Goal: Task Accomplishment & Management: Complete application form

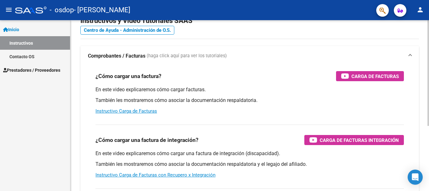
scroll to position [21, 0]
click at [424, 86] on div at bounding box center [429, 86] width 2 height 106
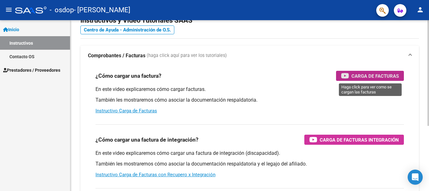
click at [378, 72] on span "Carga de Facturas" at bounding box center [375, 76] width 47 height 8
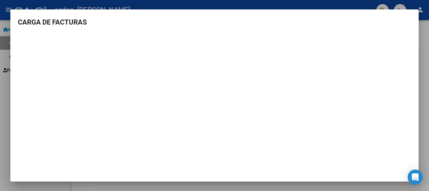
click at [203, 26] on h3 "CARGA DE FACTURAS" at bounding box center [214, 22] width 393 height 10
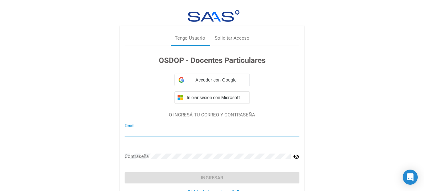
type input "[EMAIL_ADDRESS][DOMAIN_NAME]"
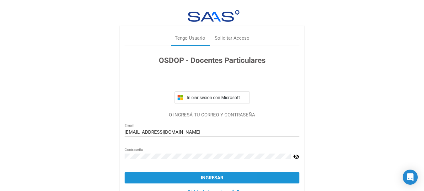
click at [159, 176] on button "Ingresar" at bounding box center [212, 177] width 175 height 11
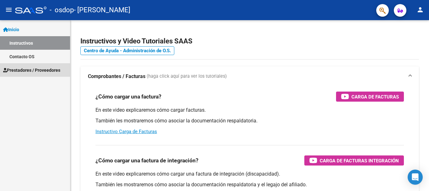
click at [29, 68] on span "Prestadores / Proveedores" at bounding box center [31, 70] width 57 height 7
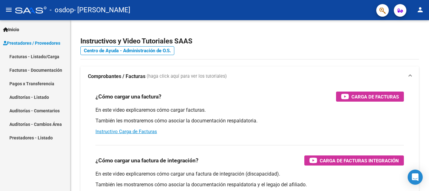
click at [23, 72] on link "Facturas - Documentación" at bounding box center [35, 70] width 70 height 14
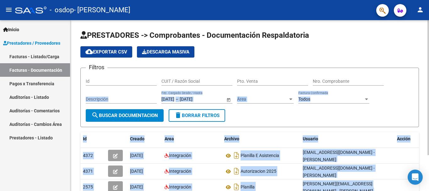
drag, startPoint x: 427, startPoint y: 59, endPoint x: 429, endPoint y: 71, distance: 11.7
click at [424, 71] on div "PRESTADORES -> Comprobantes - Documentación Respaldatoria cloud_download Export…" at bounding box center [250, 126] width 360 height 213
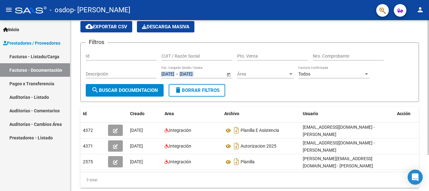
scroll to position [26, 0]
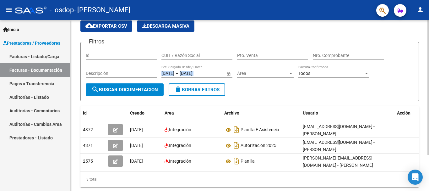
click at [424, 85] on div at bounding box center [429, 109] width 2 height 135
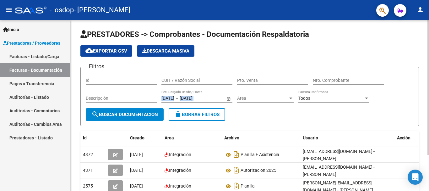
scroll to position [0, 0]
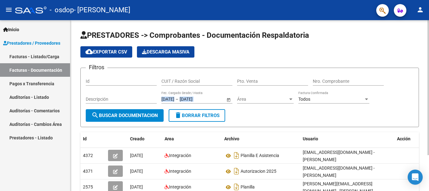
click at [424, 62] on div at bounding box center [429, 87] width 2 height 135
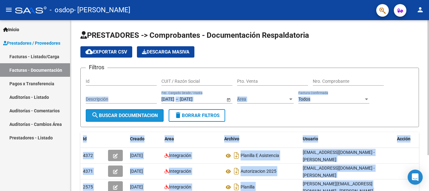
click at [124, 114] on span "search Buscar Documentacion" at bounding box center [124, 115] width 67 height 6
click at [124, 116] on span "search Buscar Documentacion" at bounding box center [124, 115] width 67 height 6
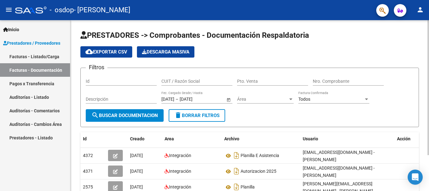
click at [118, 82] on input "Id" at bounding box center [121, 81] width 71 height 5
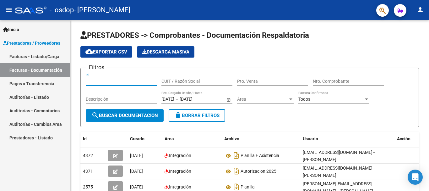
click at [48, 55] on link "Facturas - Listado/Carga" at bounding box center [35, 57] width 70 height 14
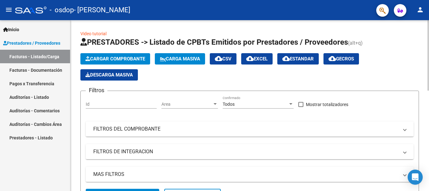
click at [132, 61] on span "Cargar Comprobante" at bounding box center [115, 59] width 60 height 6
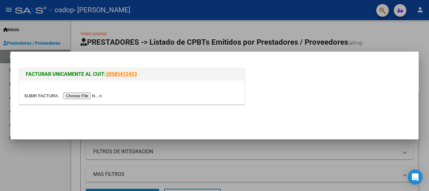
click at [100, 95] on input "file" at bounding box center [63, 95] width 79 height 7
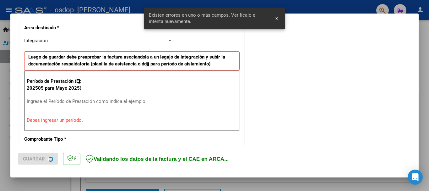
scroll to position [157, 0]
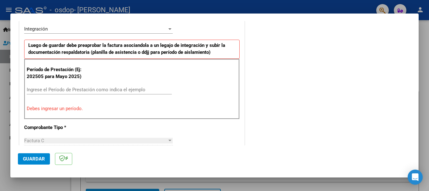
click at [98, 88] on input "Ingrese el Período de Prestación como indica el ejemplo" at bounding box center [99, 90] width 145 height 6
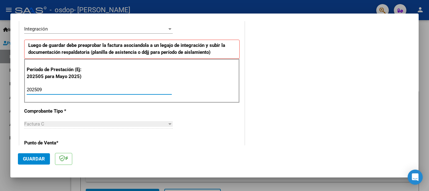
type input "202509"
click at [173, 130] on div "CUIT * 27-23607775-1 Ingresar CUIT ANALISIS PRESTADOR [PERSON_NAME] [PERSON_NAM…" at bounding box center [131, 179] width 225 height 473
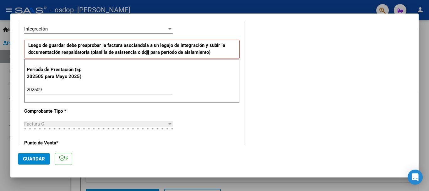
click at [73, 90] on input "202509" at bounding box center [99, 90] width 145 height 6
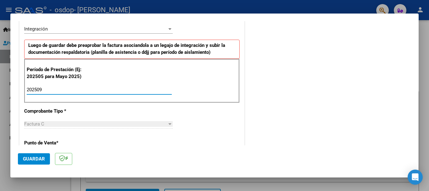
click at [169, 124] on div at bounding box center [169, 124] width 3 height 2
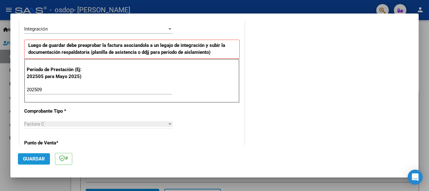
click at [30, 159] on span "Guardar" at bounding box center [34, 159] width 22 height 6
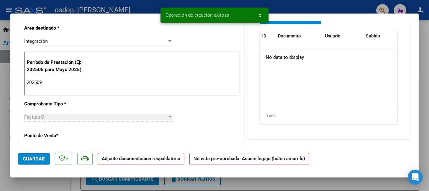
scroll to position [0, 0]
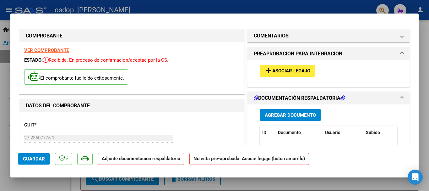
click at [295, 71] on span "Asociar Legajo" at bounding box center [291, 71] width 38 height 6
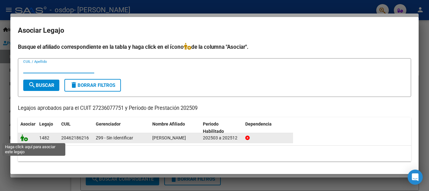
click at [23, 137] on icon at bounding box center [24, 137] width 8 height 7
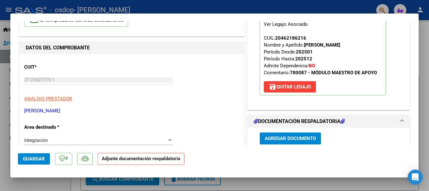
scroll to position [59, 0]
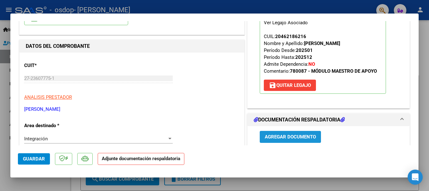
click at [286, 137] on span "Agregar Documento" at bounding box center [290, 137] width 51 height 6
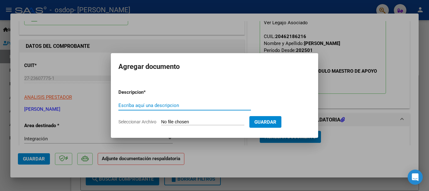
click at [157, 104] on input "Escriba aquí una descripcion" at bounding box center [184, 105] width 133 height 6
type input "Planilla de asistencia"
click at [191, 121] on input "Seleccionar Archivo" at bounding box center [202, 122] width 83 height 6
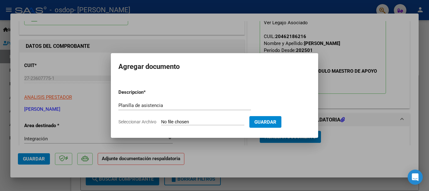
type input "C:\fakepath\Planilla de asistencia.jpeg"
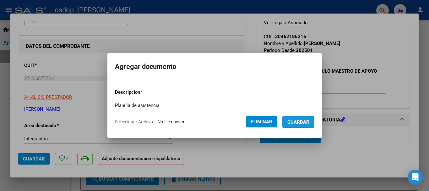
click at [296, 122] on span "Guardar" at bounding box center [298, 122] width 22 height 6
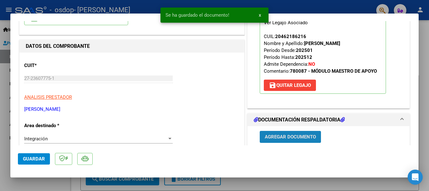
click at [293, 135] on span "Agregar Documento" at bounding box center [290, 137] width 51 height 6
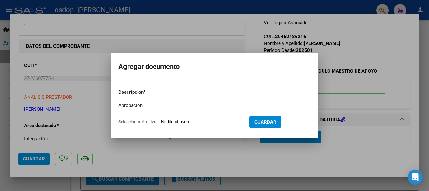
type input "Aprobacion"
click at [195, 123] on input "Seleccionar Archivo" at bounding box center [202, 122] width 83 height 6
type input "C:\fakepath\AUTORIZACION 2025.docx"
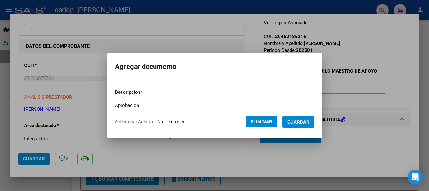
click at [145, 103] on input "Aprobacion" at bounding box center [184, 105] width 138 height 6
type input "A"
type input "Autorizacion"
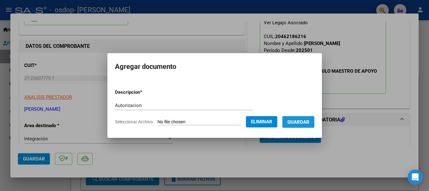
click at [309, 123] on span "Guardar" at bounding box center [298, 122] width 22 height 6
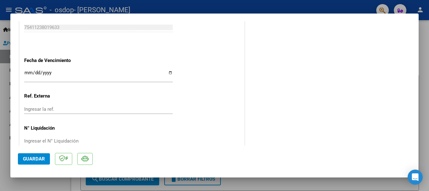
scroll to position [438, 0]
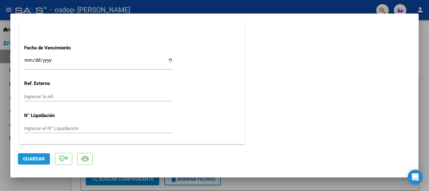
click at [36, 157] on span "Guardar" at bounding box center [34, 159] width 22 height 6
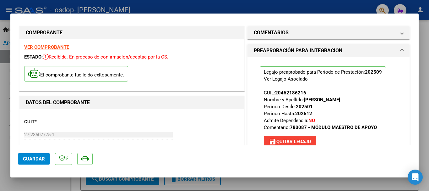
scroll to position [0, 0]
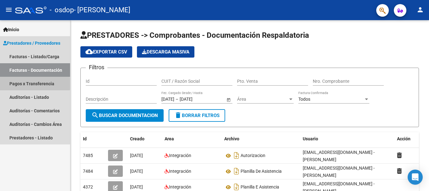
click at [18, 83] on link "Pagos x Transferencia" at bounding box center [35, 84] width 70 height 14
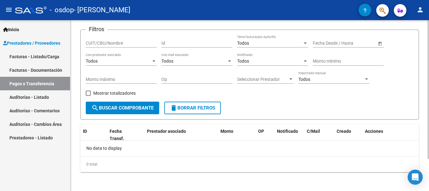
scroll to position [40, 0]
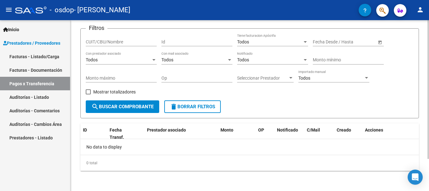
click at [424, 81] on div at bounding box center [429, 121] width 2 height 139
click at [119, 109] on span "search Buscar Comprobante" at bounding box center [122, 107] width 62 height 6
click at [424, 67] on div at bounding box center [429, 121] width 2 height 139
click at [169, 130] on span "Prestador asociado" at bounding box center [166, 129] width 39 height 5
click at [119, 105] on span "search Buscar Comprobante" at bounding box center [122, 107] width 62 height 6
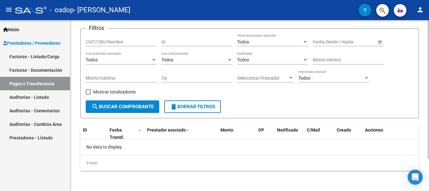
click at [112, 43] on input "CUIT/CBU/Nombre" at bounding box center [121, 41] width 71 height 5
click at [304, 42] on div at bounding box center [305, 42] width 3 height 2
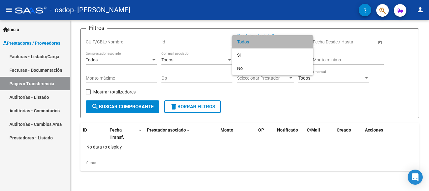
click at [304, 42] on span "Todos" at bounding box center [272, 41] width 71 height 13
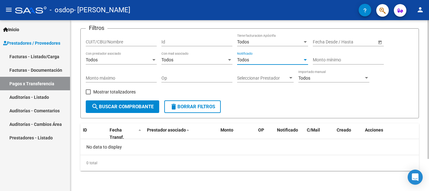
click at [305, 60] on div at bounding box center [305, 60] width 3 height 2
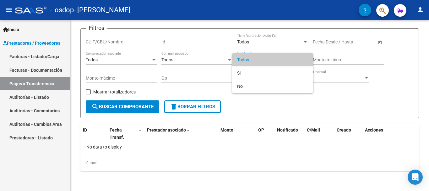
click at [380, 41] on div at bounding box center [214, 95] width 429 height 191
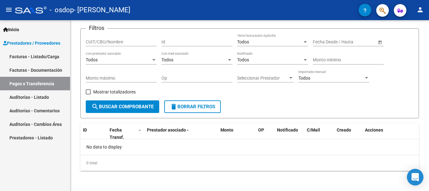
click at [412, 177] on icon "Open Intercom Messenger" at bounding box center [415, 177] width 8 height 8
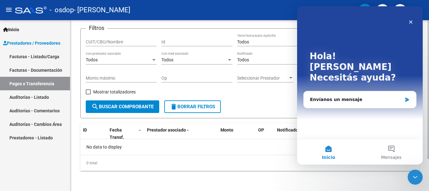
scroll to position [0, 0]
click at [24, 67] on link "Facturas - Documentación" at bounding box center [35, 70] width 70 height 14
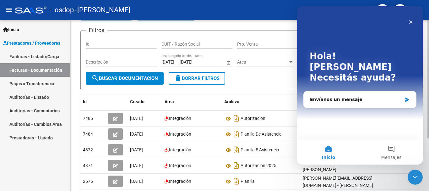
scroll to position [40, 0]
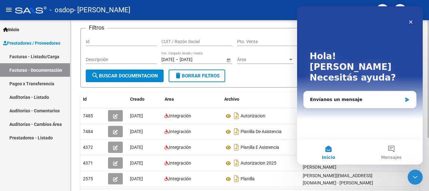
click at [424, 96] on div "PRESTADORES -> Comprobantes - Documentación Respaldatoria cloud_download Export…" at bounding box center [250, 103] width 360 height 244
click at [8, 9] on mat-icon "menu" at bounding box center [9, 10] width 8 height 8
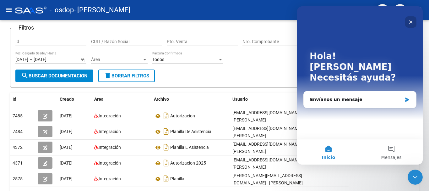
click at [413, 19] on div "Cerrar" at bounding box center [410, 21] width 11 height 11
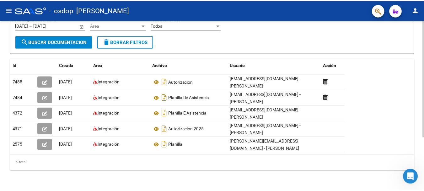
scroll to position [77, 0]
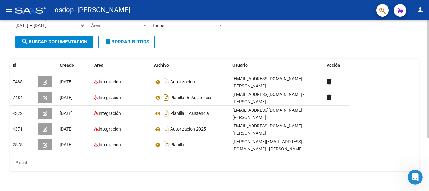
click at [424, 83] on div at bounding box center [429, 132] width 2 height 118
click at [7, 11] on mat-icon "menu" at bounding box center [9, 10] width 8 height 8
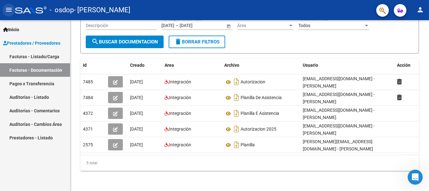
click at [7, 11] on mat-icon "menu" at bounding box center [9, 10] width 8 height 8
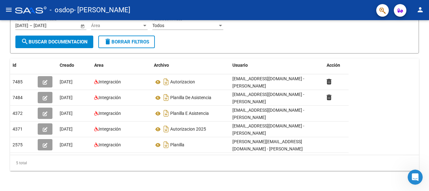
click at [7, 11] on mat-icon "menu" at bounding box center [9, 10] width 8 height 8
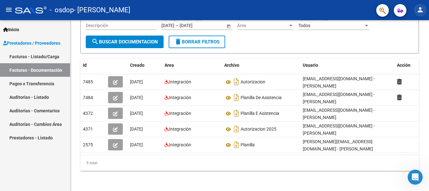
click at [421, 9] on mat-icon "person" at bounding box center [421, 10] width 8 height 8
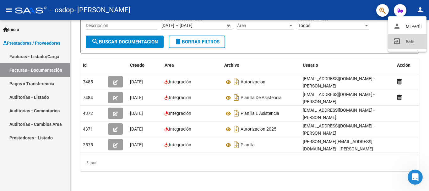
click at [409, 41] on button "exit_to_app Salir" at bounding box center [407, 41] width 38 height 15
